Goal: Task Accomplishment & Management: Use online tool/utility

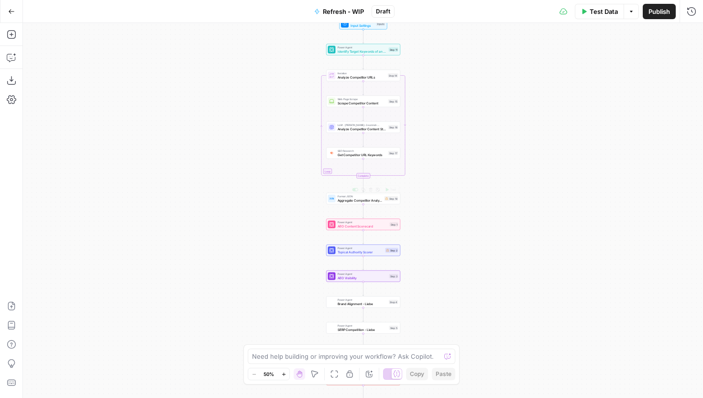
click at [349, 205] on div "Workflow Input Settings Inputs Power Agent Identify Target Keywords of an Artic…" at bounding box center [363, 210] width 680 height 375
click at [350, 197] on span "Format JSON" at bounding box center [360, 196] width 45 height 4
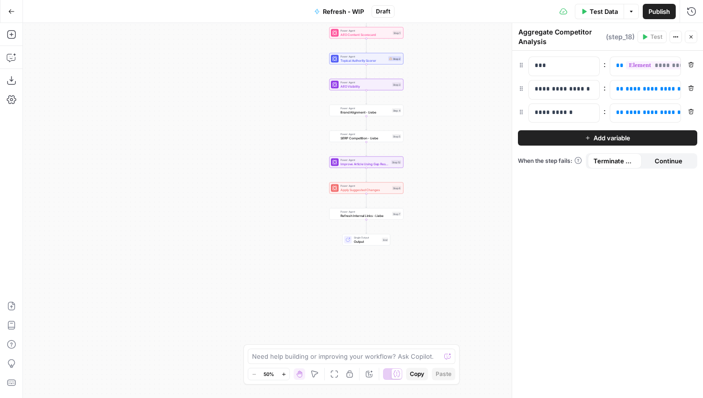
click at [338, 138] on div at bounding box center [335, 137] width 8 height 8
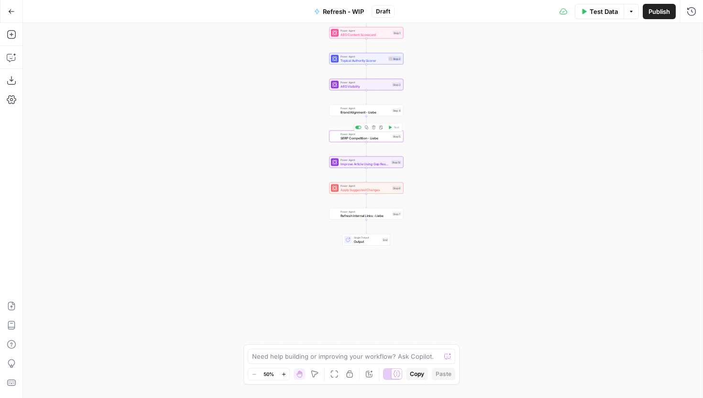
type textarea "SERP Competition - Liebe"
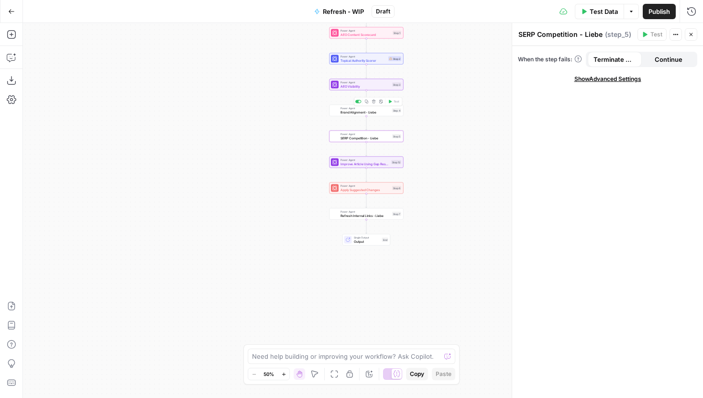
click at [347, 112] on span "Brand Alignment - Liebe" at bounding box center [366, 112] width 50 height 5
click at [255, 126] on div "Workflow Input Settings Inputs Power Agent Identify Target Keywords of an Artic…" at bounding box center [363, 210] width 680 height 375
